Goal: Task Accomplishment & Management: Complete application form

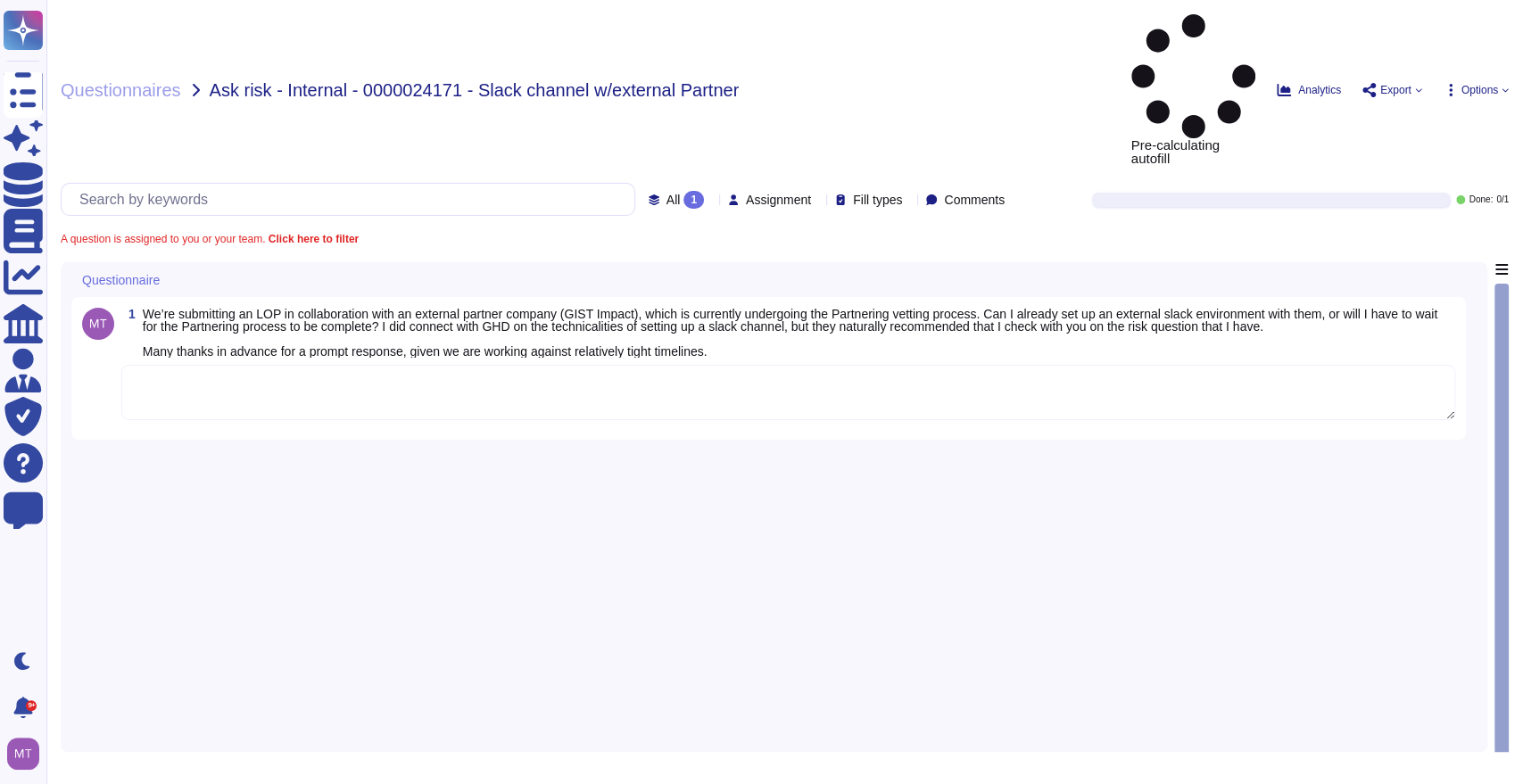
click at [195, 365] on textarea at bounding box center [789, 393] width 1334 height 55
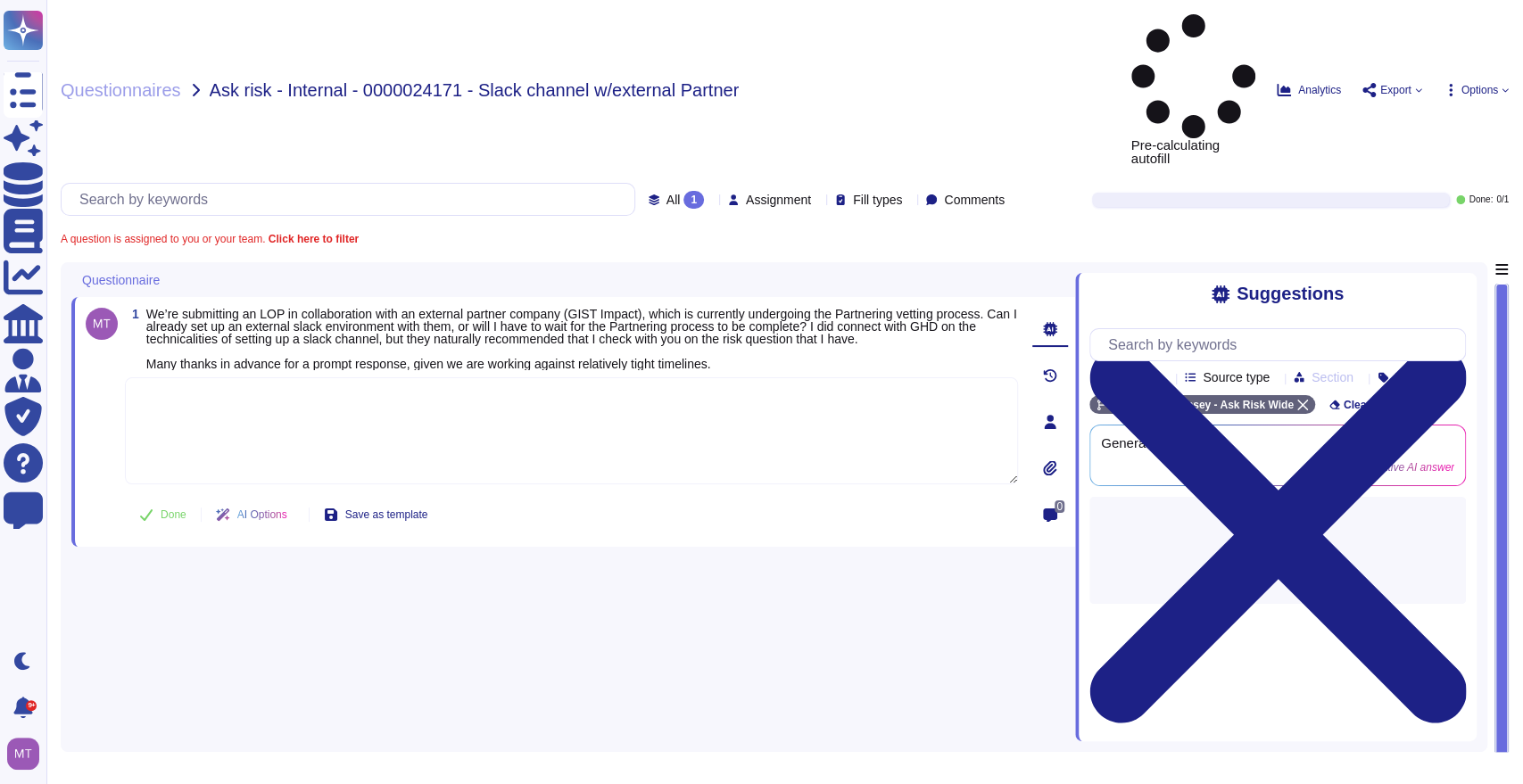
paste textarea "We are looping in @Partnering team to provide advice on the matter below. Pleas…"
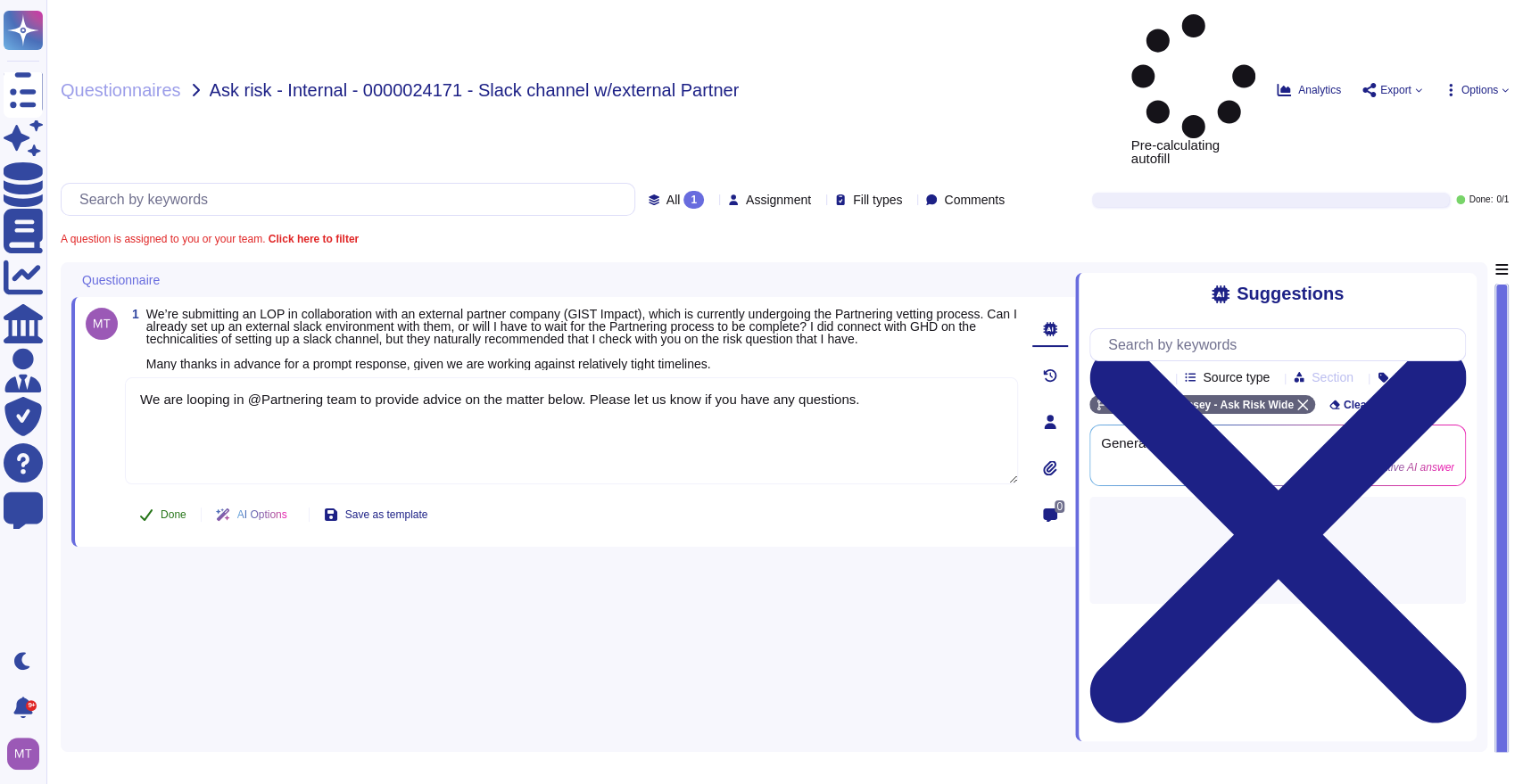
click at [172, 377] on textarea "We are looping in @Partnering team to provide advice on the matter below. Pleas…" at bounding box center [571, 431] width 893 height 107
click at [162, 509] on span "Done" at bounding box center [173, 515] width 26 height 11
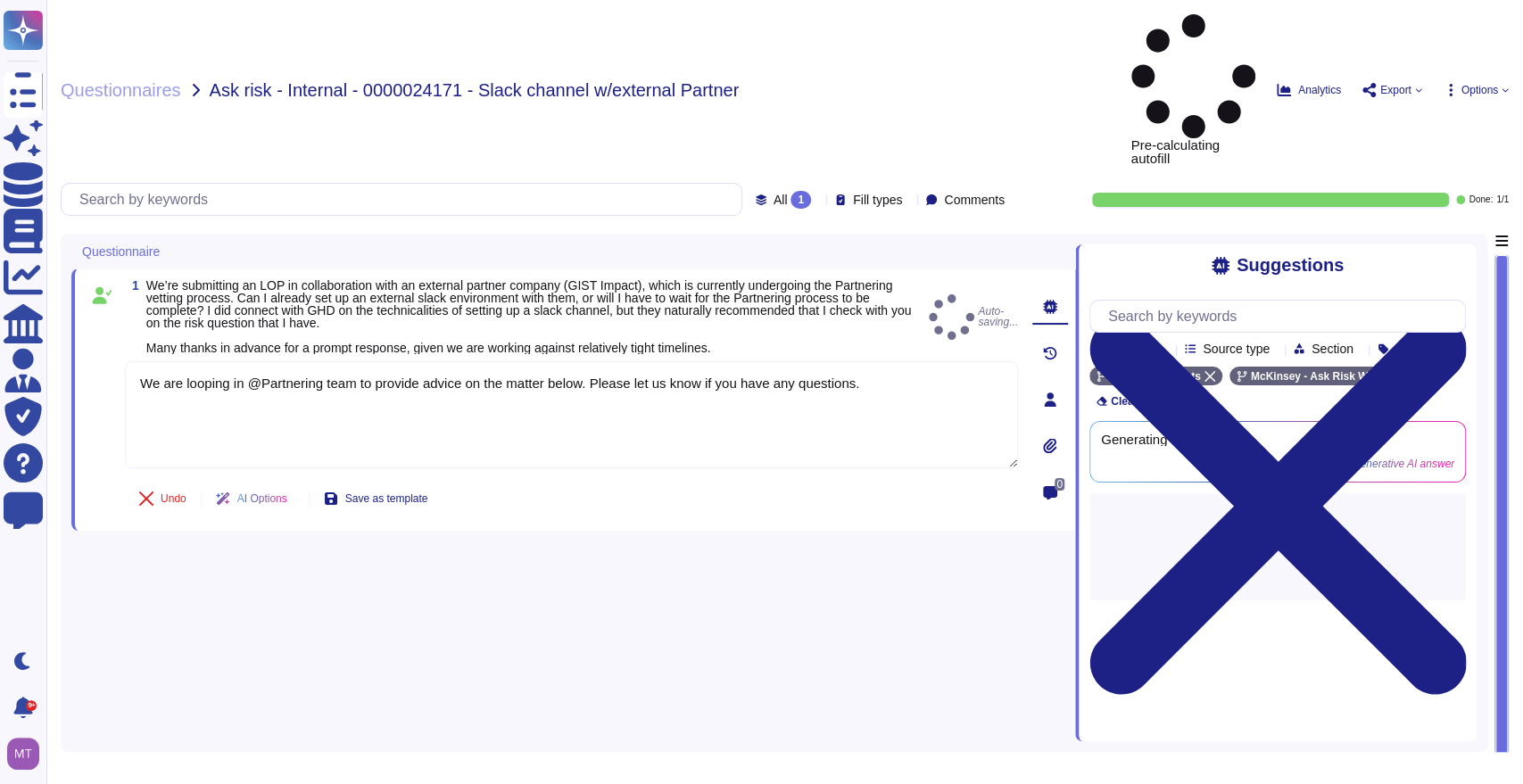
type textarea "We are looping in @Partnering team to provide advice on the matter below. Pleas…"
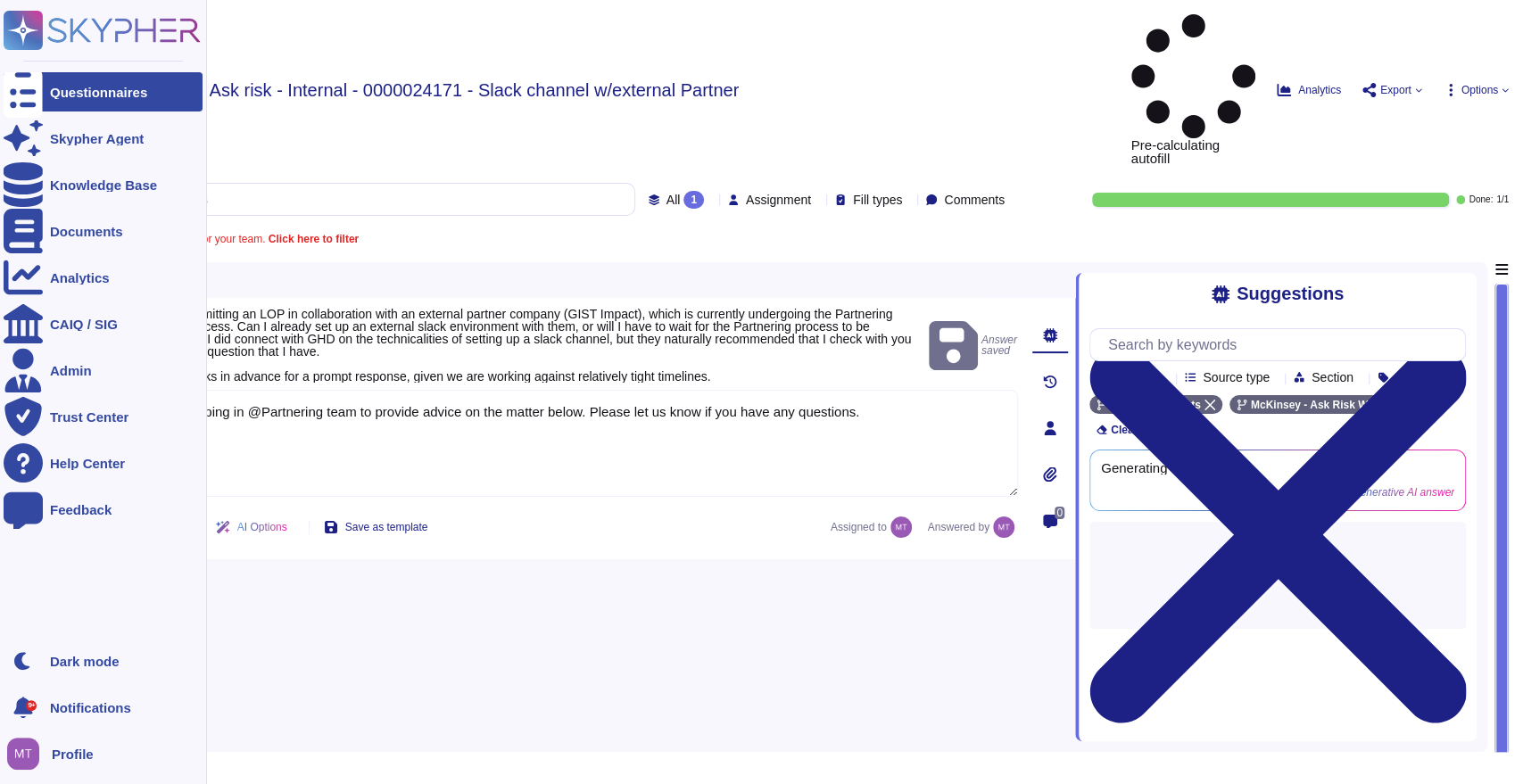
click at [31, 87] on icon at bounding box center [23, 92] width 40 height 53
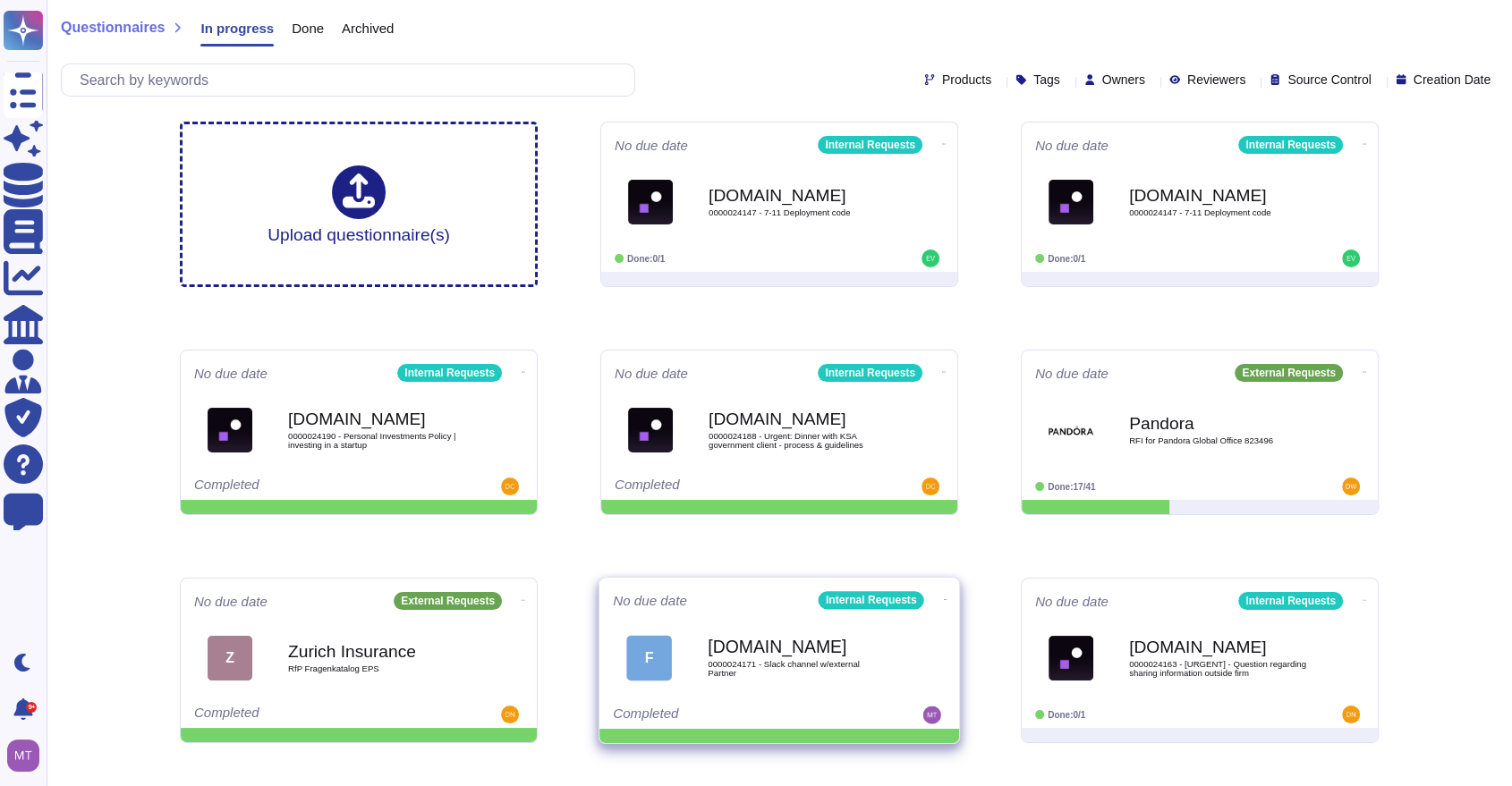
click at [944, 597] on icon at bounding box center [946, 599] width 4 height 5
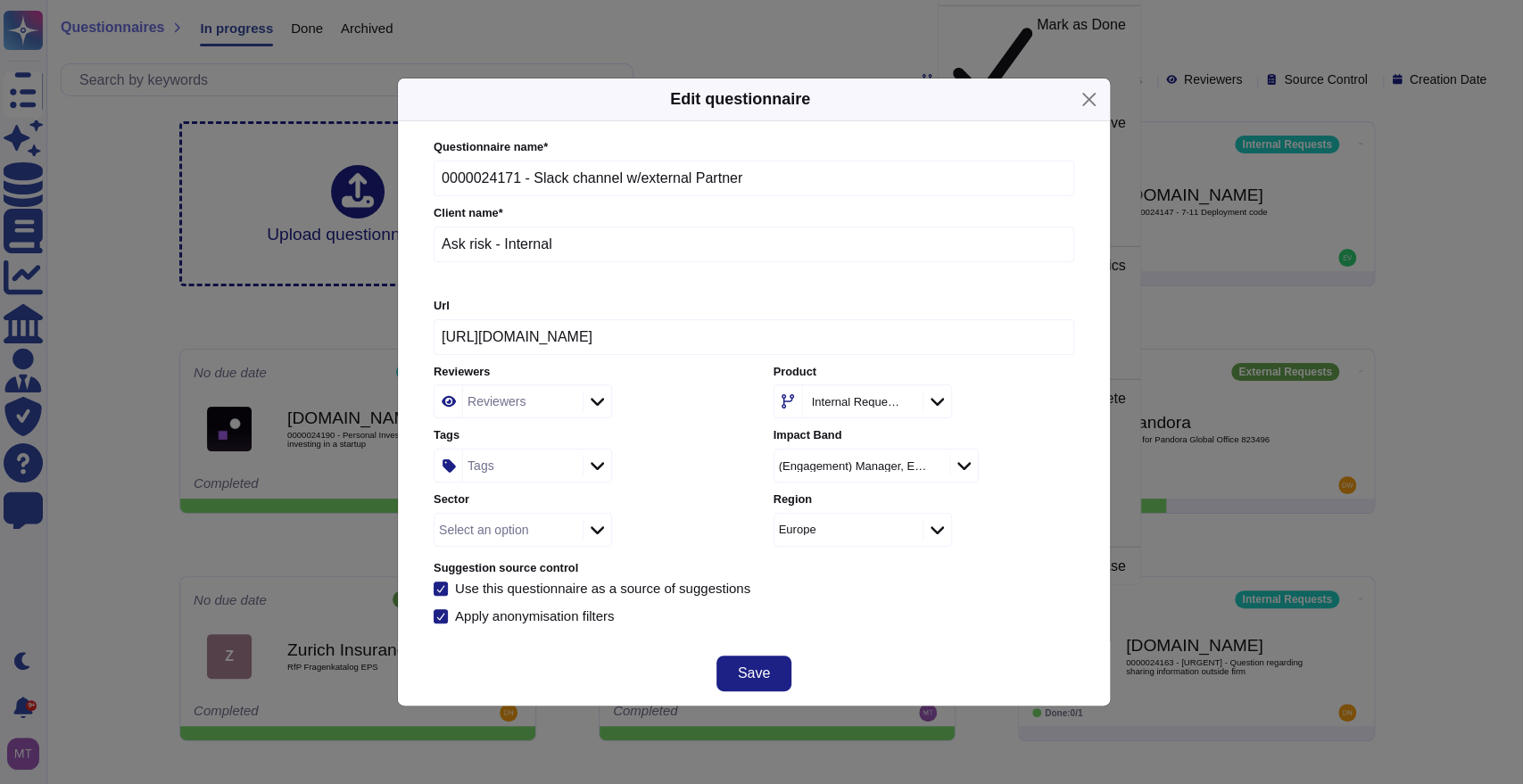
click at [497, 467] on div "Tags" at bounding box center [520, 466] width 115 height 32
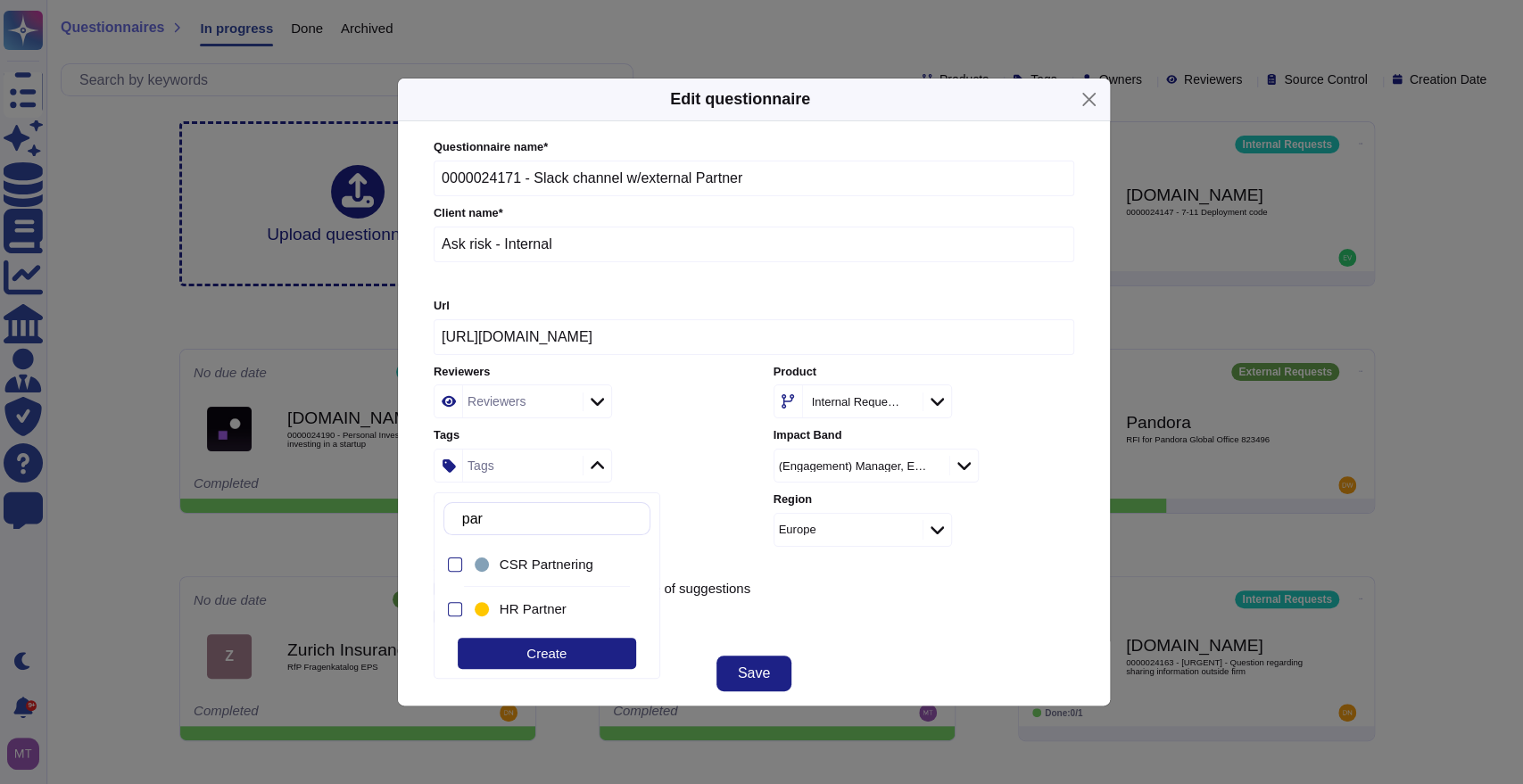
type input "part"
click at [561, 562] on span "CSR Partnering" at bounding box center [547, 564] width 94 height 16
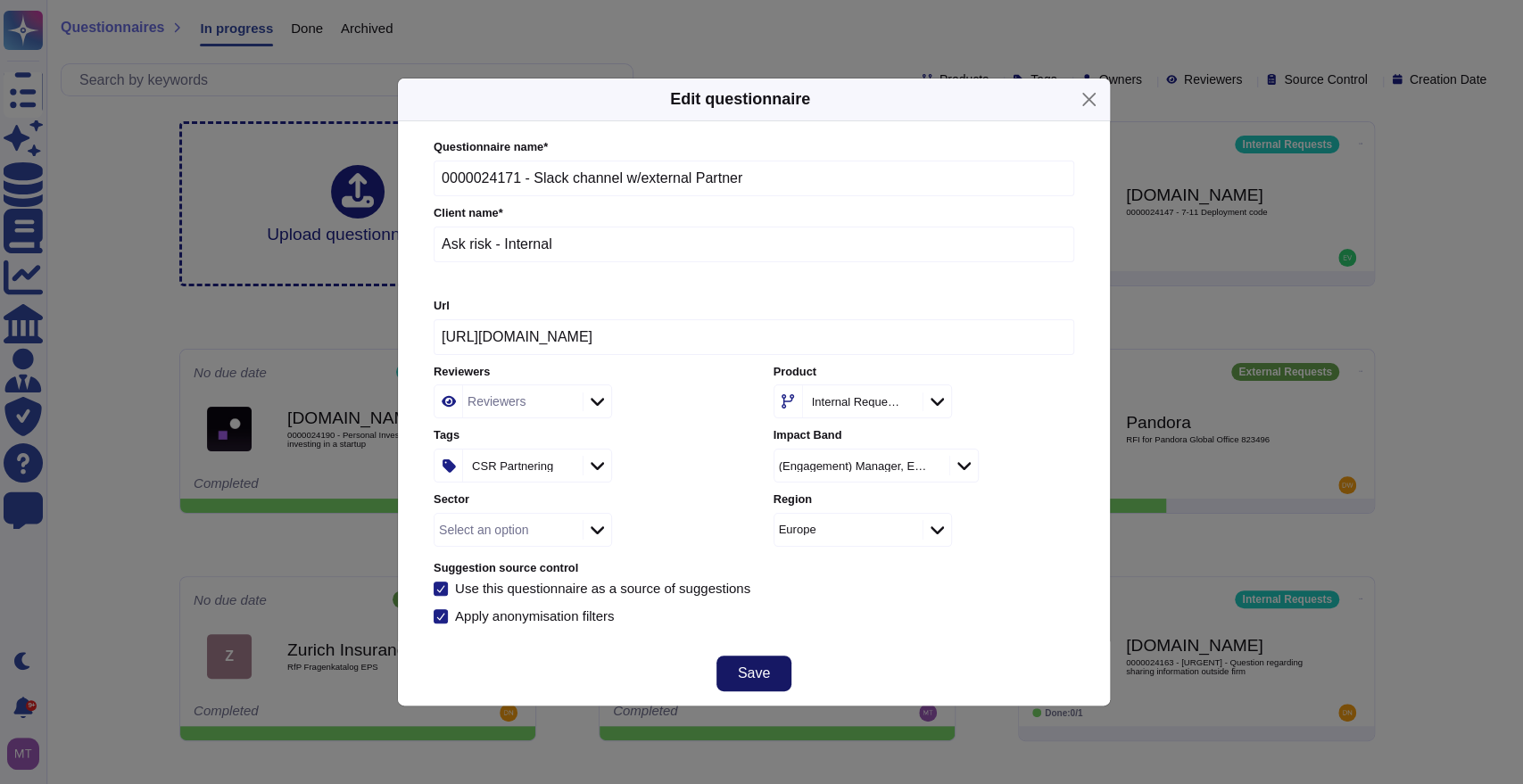
click at [763, 669] on span "Save" at bounding box center [754, 673] width 32 height 14
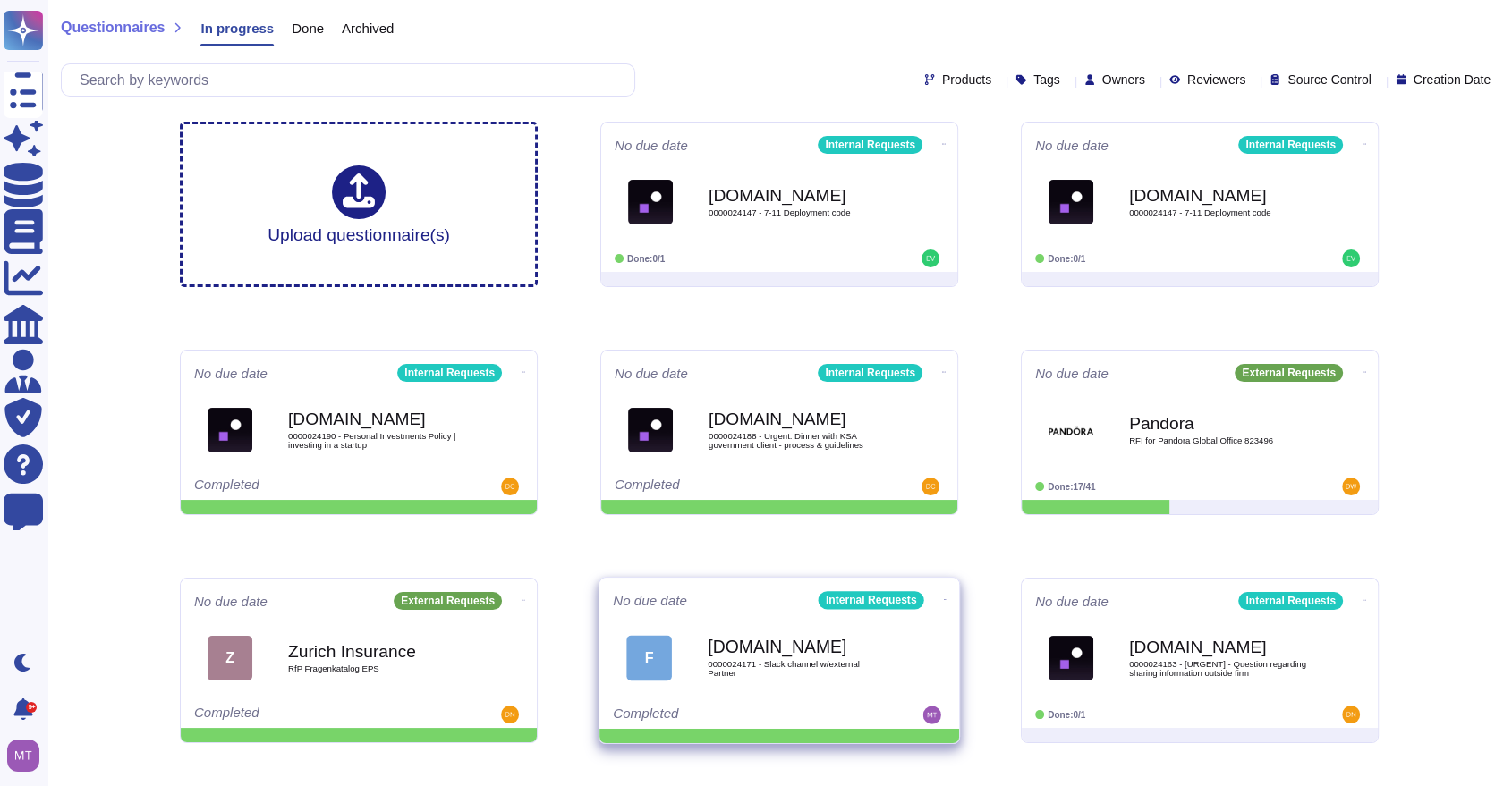
click at [944, 597] on icon at bounding box center [946, 599] width 4 height 5
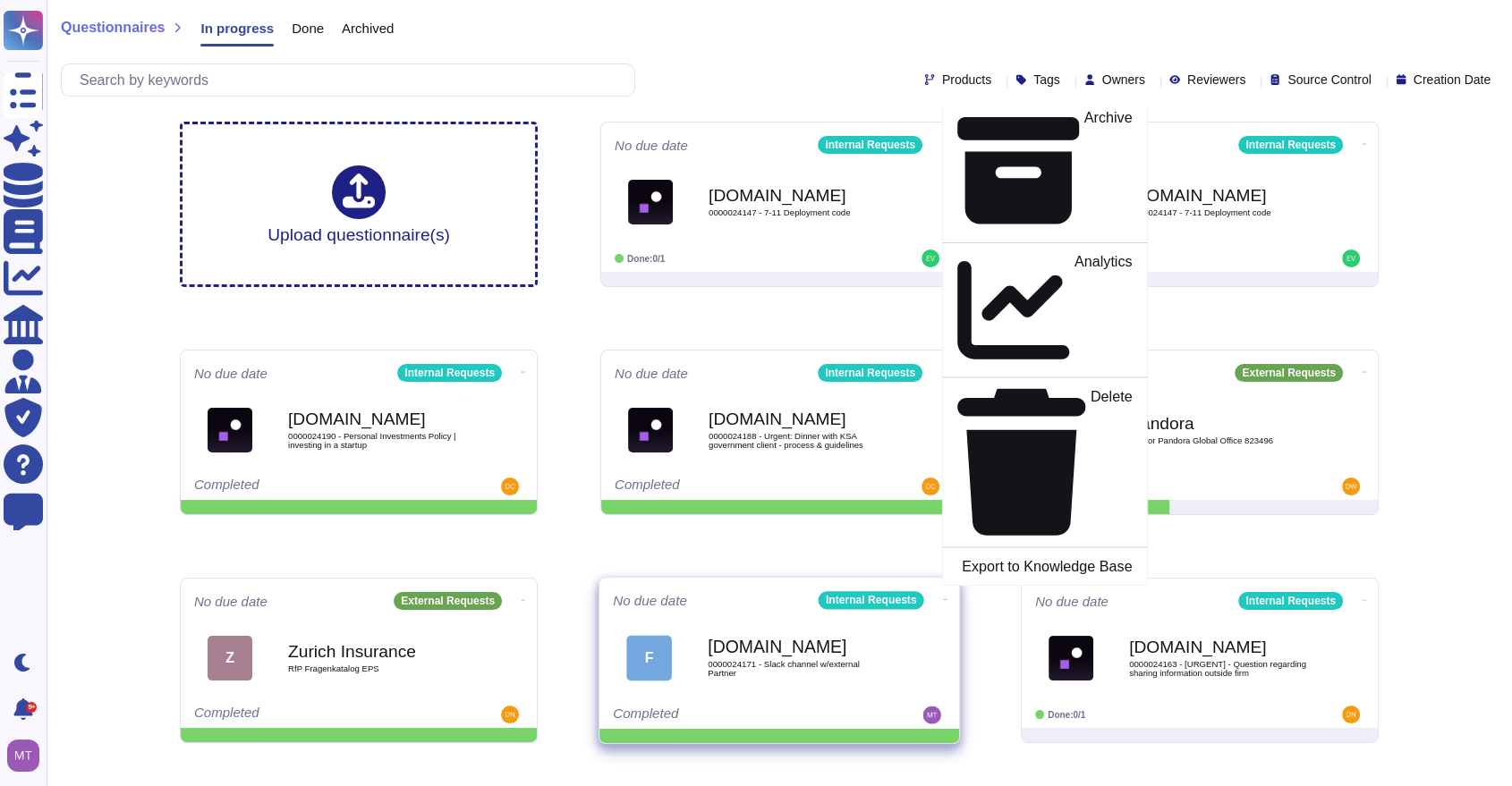
click at [1042, 102] on p "Mark as Done" at bounding box center [1088, 56] width 91 height 92
